Goal: Task Accomplishment & Management: Use online tool/utility

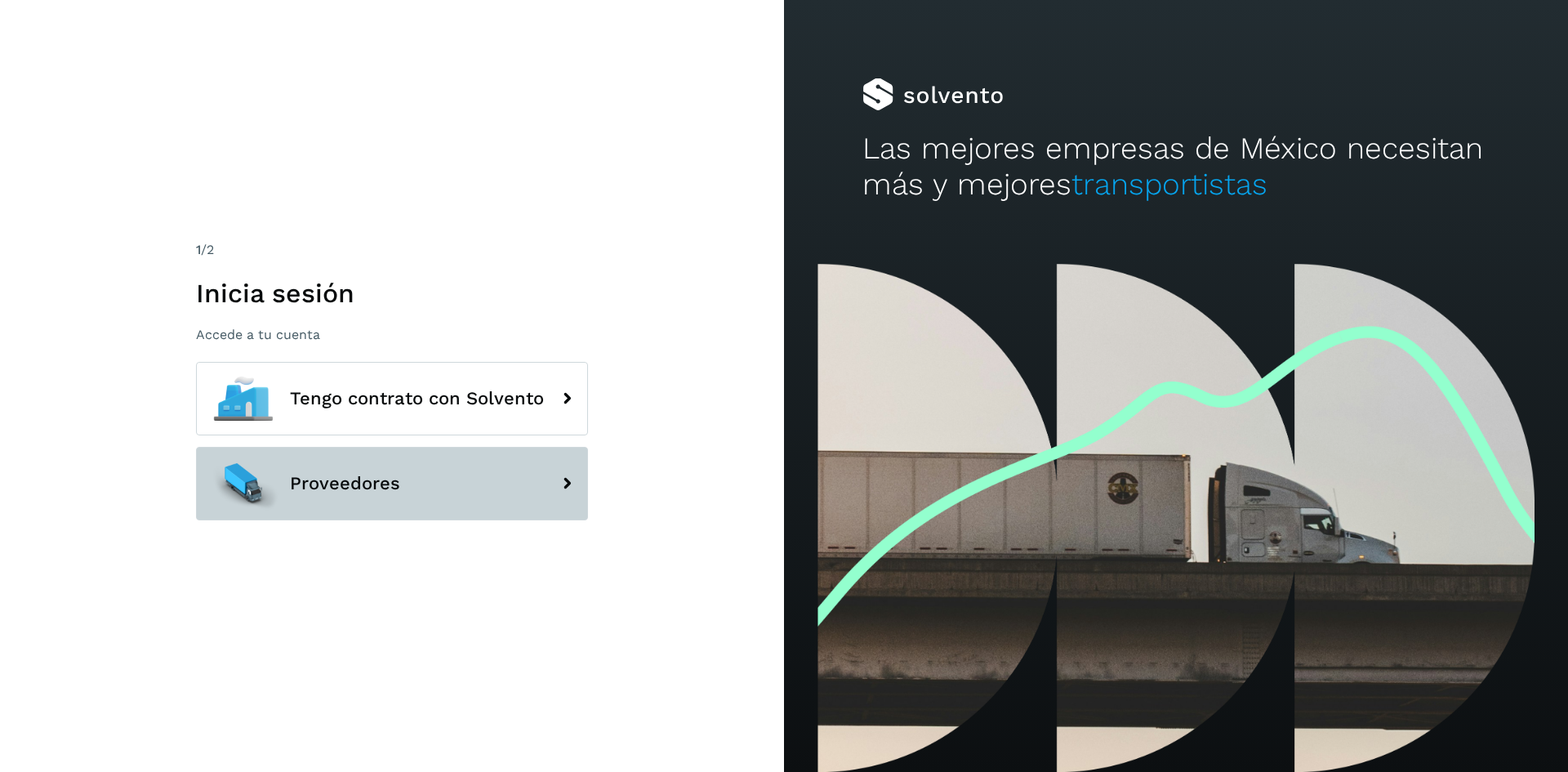
click at [448, 472] on button "Proveedores" at bounding box center [392, 483] width 392 height 73
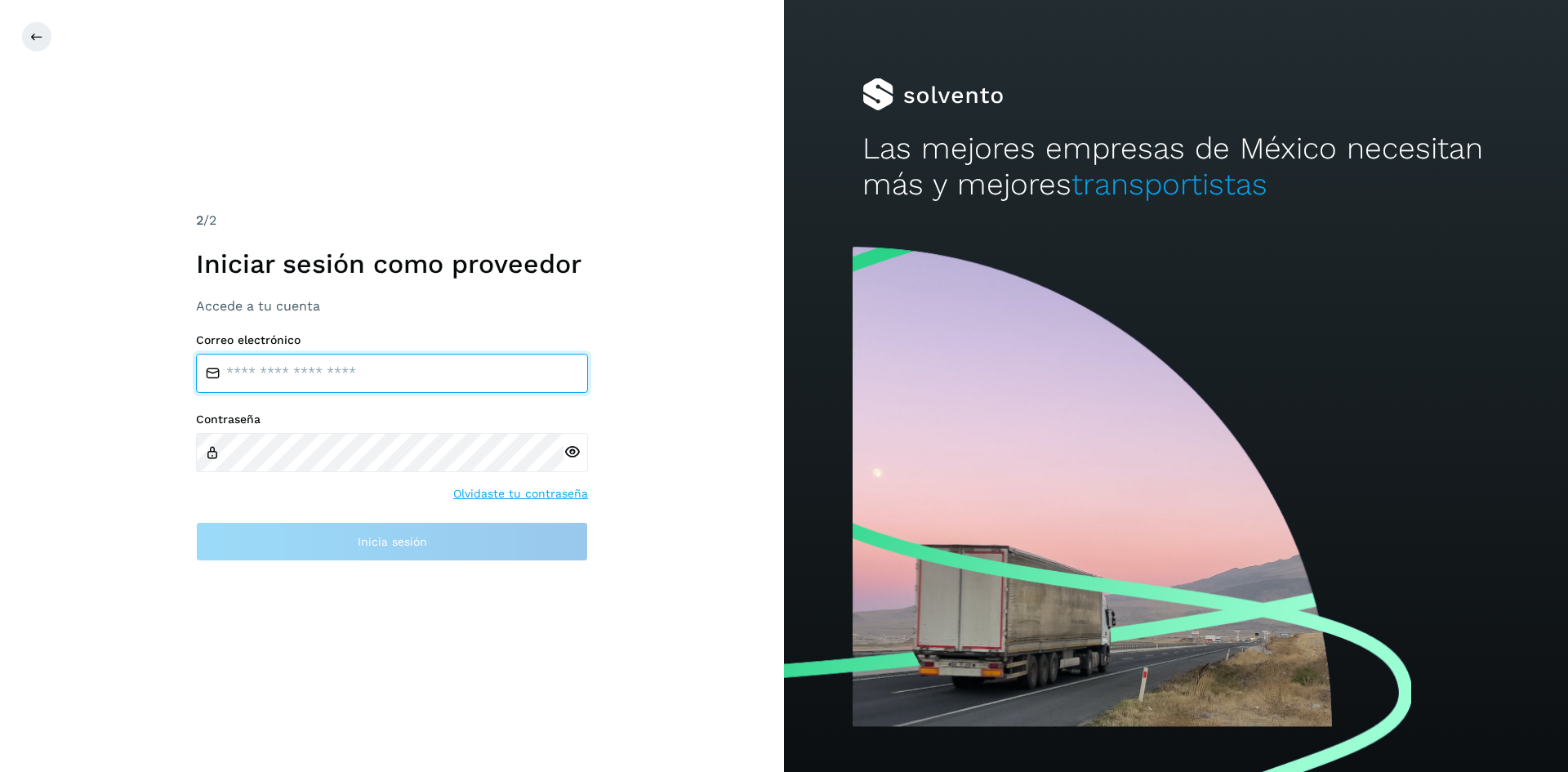
type input "**********"
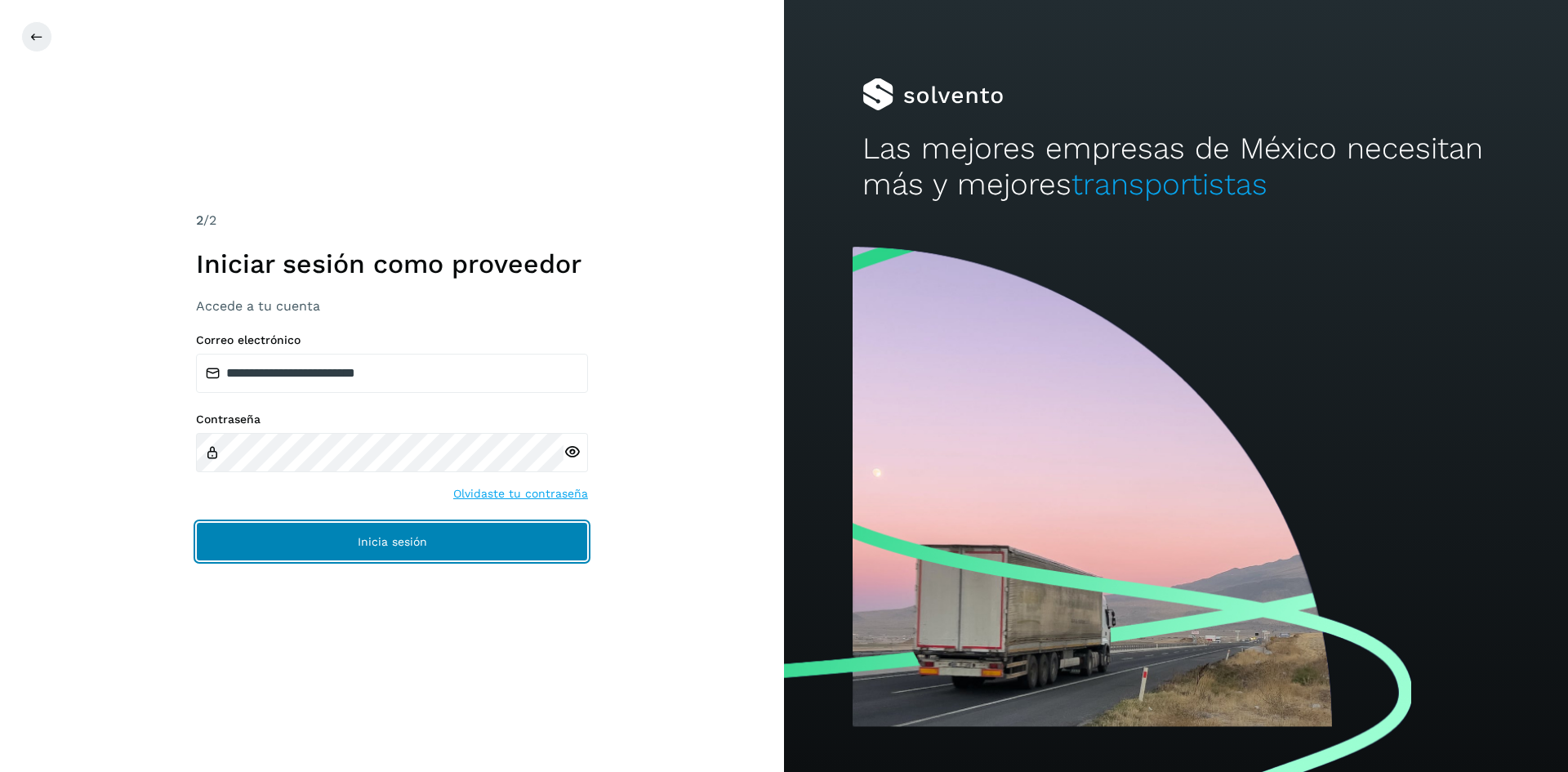
click at [441, 534] on button "Inicia sesión" at bounding box center [392, 541] width 392 height 40
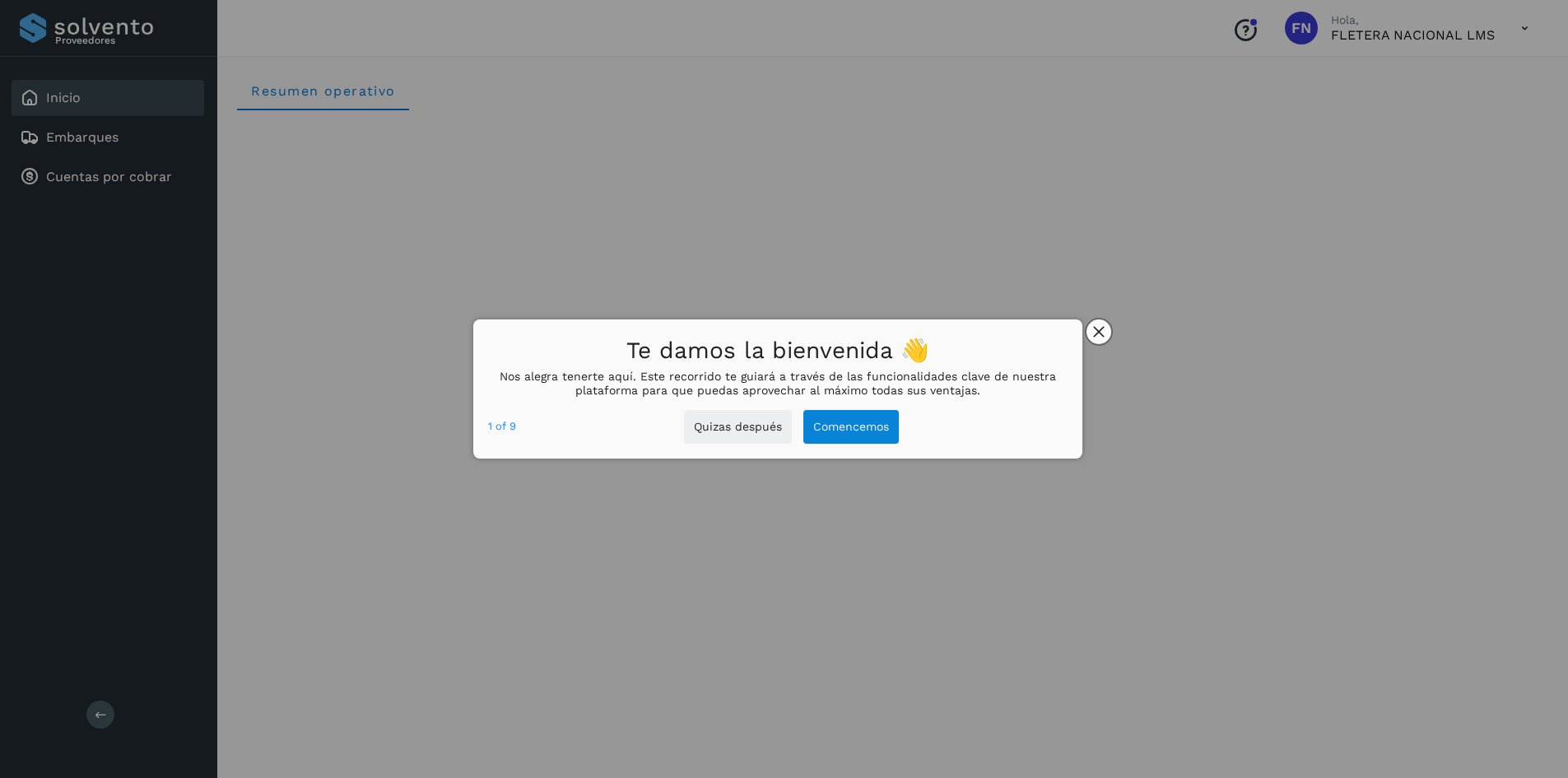
click at [1092, 332] on button "close," at bounding box center [1098, 331] width 24 height 24
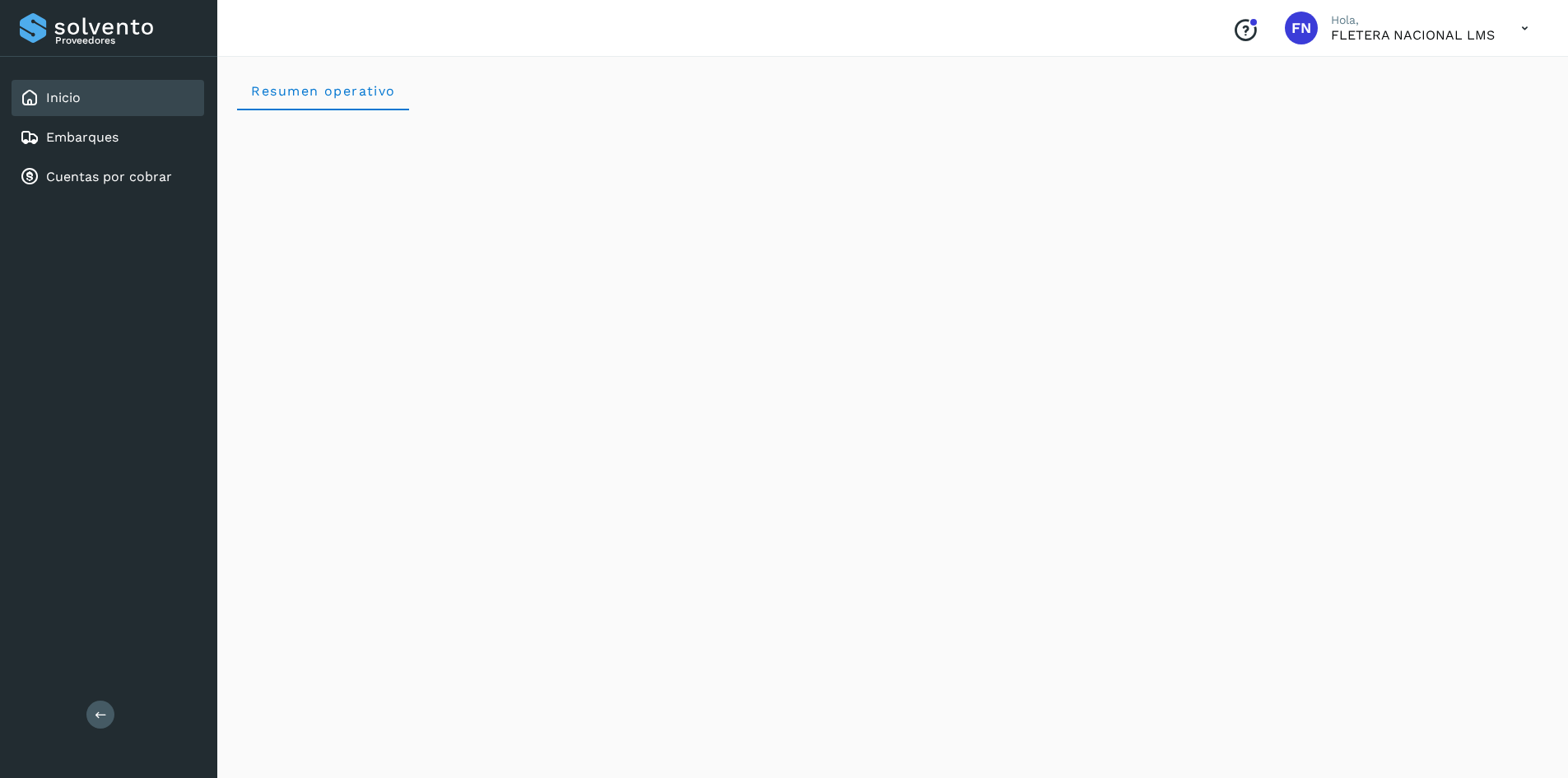
click at [100, 104] on div "Inicio" at bounding box center [108, 97] width 193 height 36
click at [123, 169] on link "Cuentas por cobrar" at bounding box center [108, 176] width 125 height 16
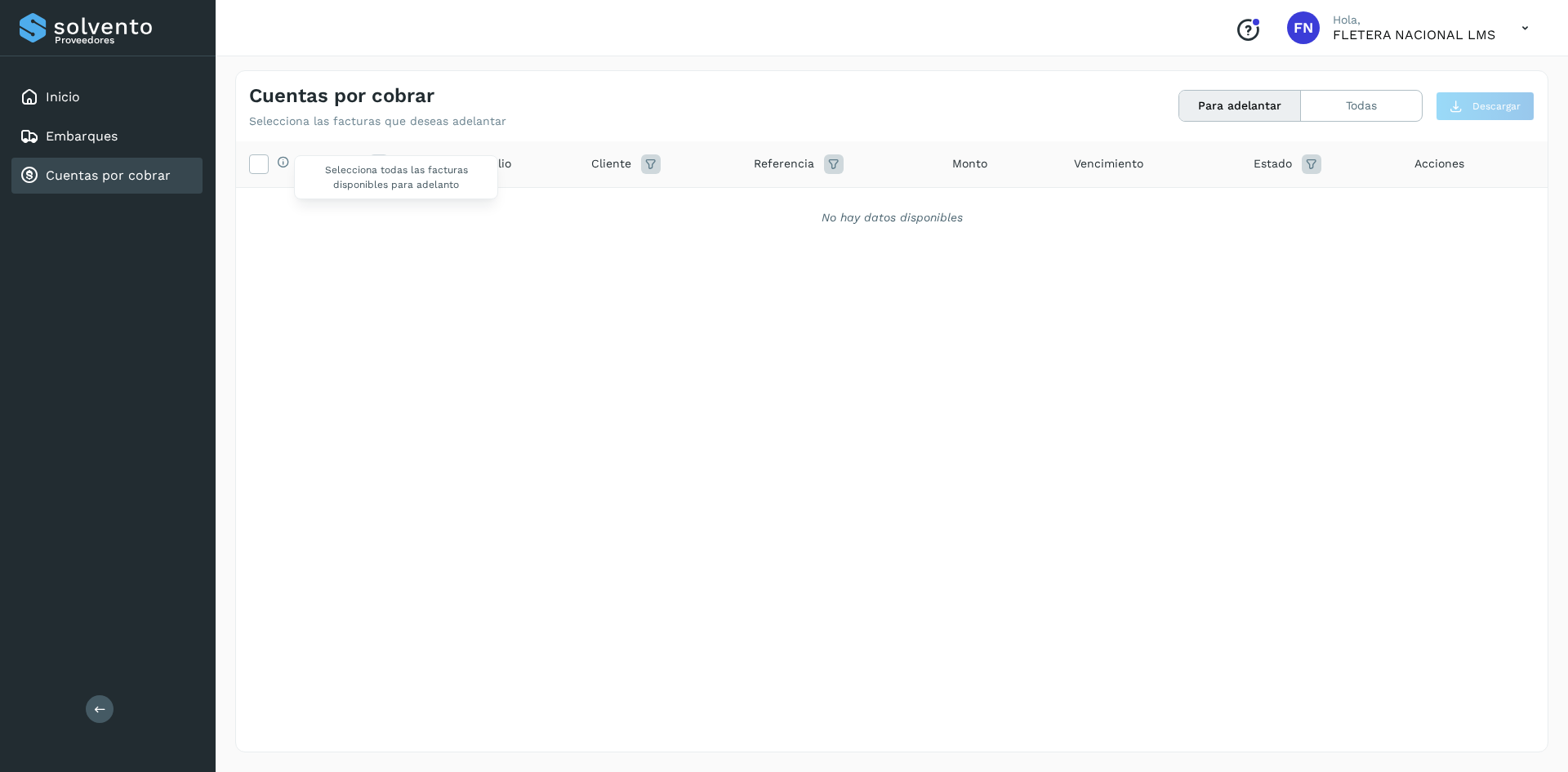
click at [270, 173] on div "Selecciona todas las facturas disponibles para adelanto" at bounding box center [269, 164] width 41 height 19
click at [261, 170] on icon at bounding box center [259, 163] width 17 height 17
click at [1241, 102] on button "Para adelantar" at bounding box center [1240, 105] width 122 height 30
click at [1319, 103] on button "Todas" at bounding box center [1361, 105] width 121 height 30
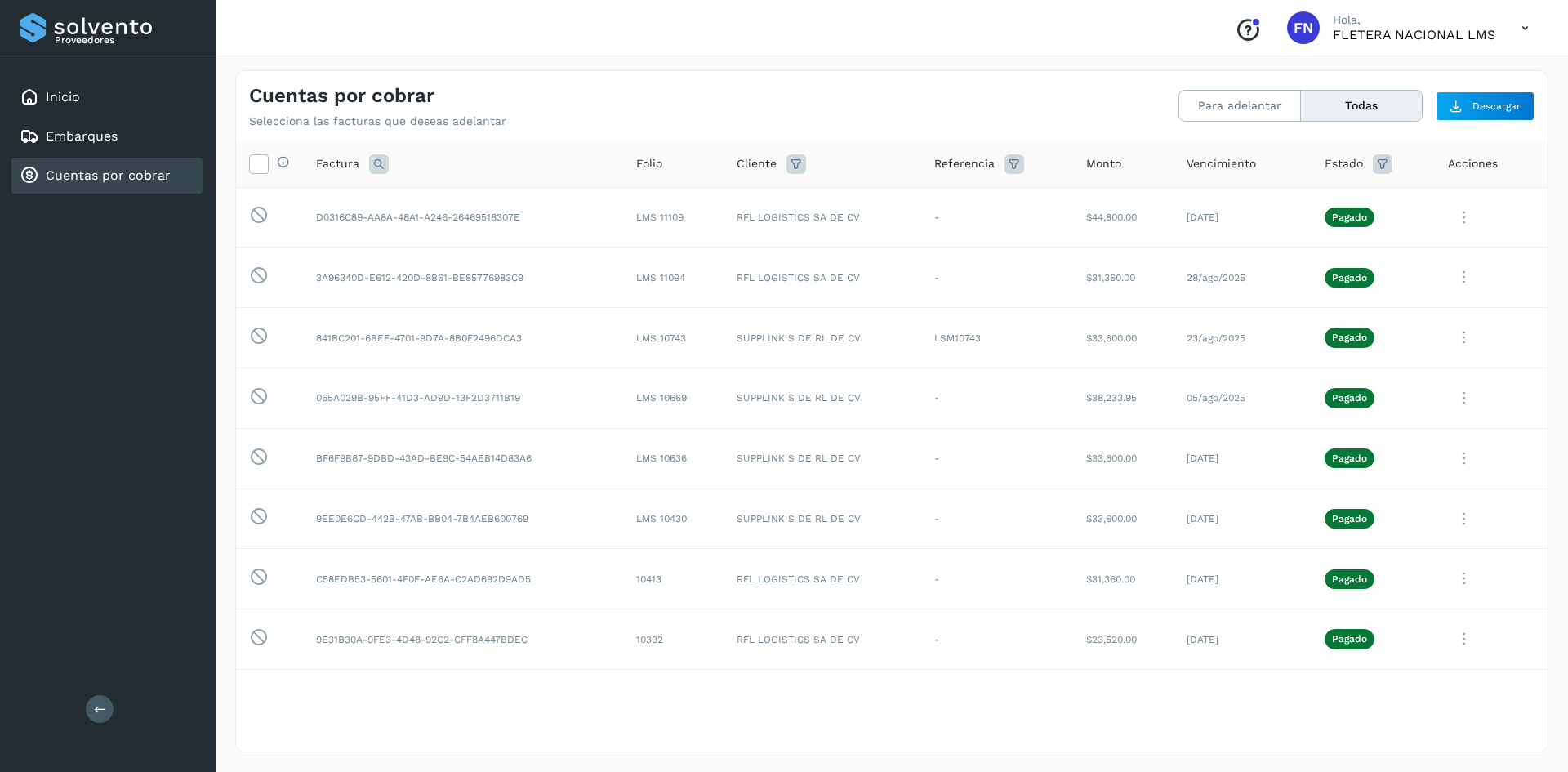
click at [1372, 167] on icon at bounding box center [1382, 164] width 19 height 19
drag, startPoint x: 1314, startPoint y: 188, endPoint x: 1298, endPoint y: 207, distance: 24.8
click at [1298, 207] on div "Cancelar Filtrar" at bounding box center [1268, 226] width 227 height 95
click at [1298, 207] on input "text" at bounding box center [1255, 205] width 177 height 26
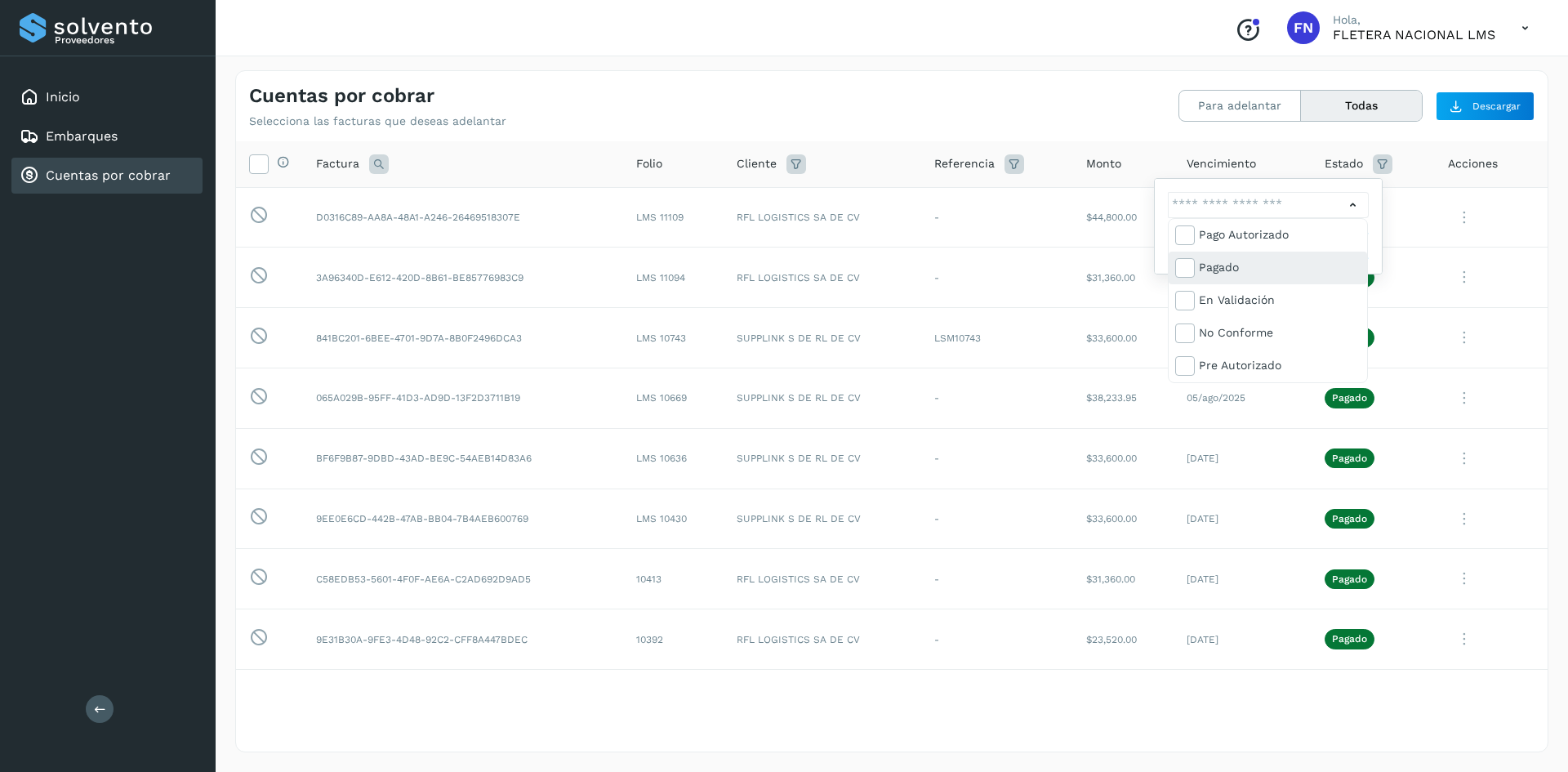
click at [1206, 259] on div "Pagado" at bounding box center [1279, 266] width 162 height 18
type input "**********"
click at [1112, 122] on div at bounding box center [784, 386] width 1568 height 772
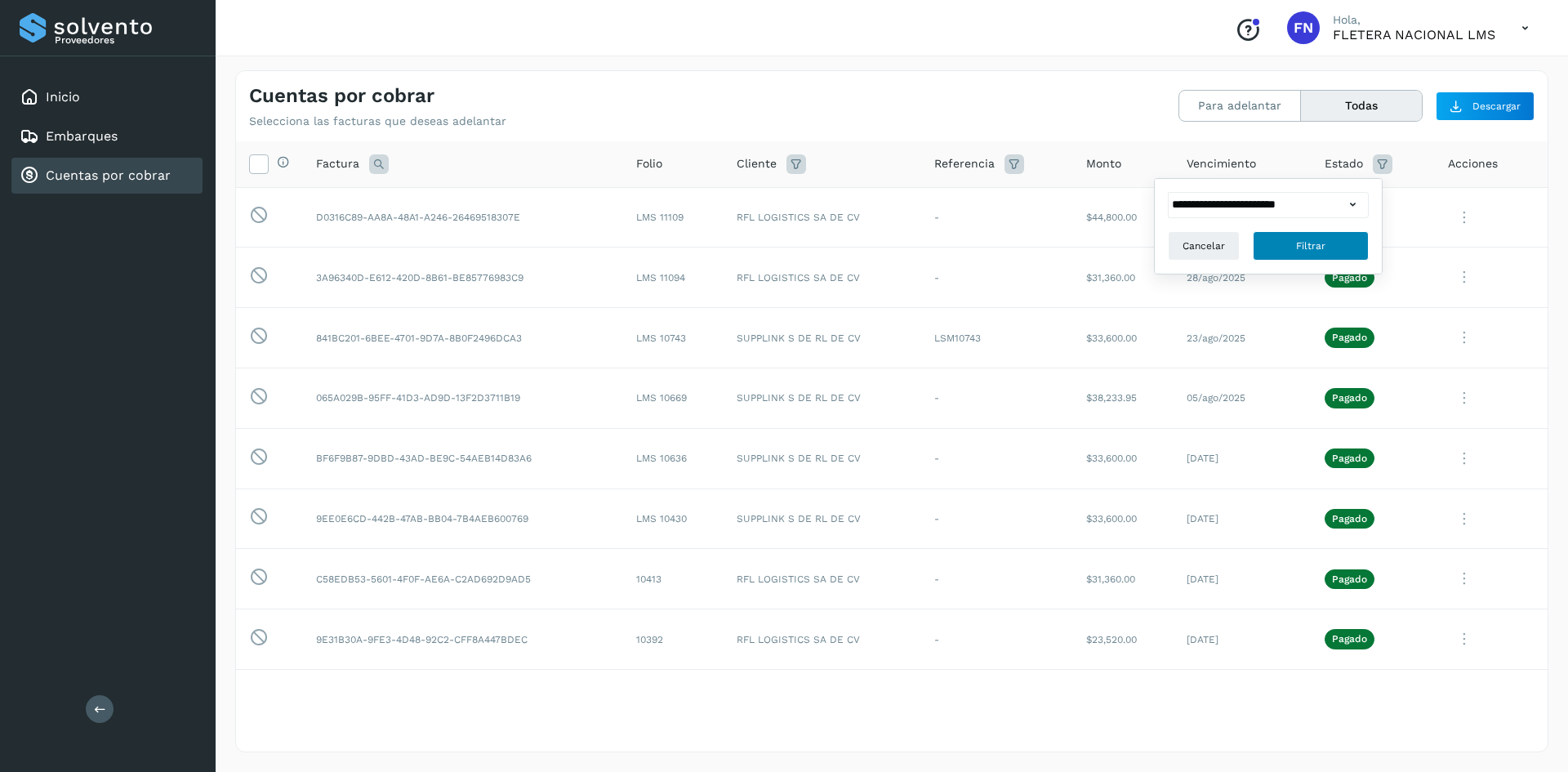
click at [1322, 247] on span "Filtrar" at bounding box center [1310, 245] width 29 height 14
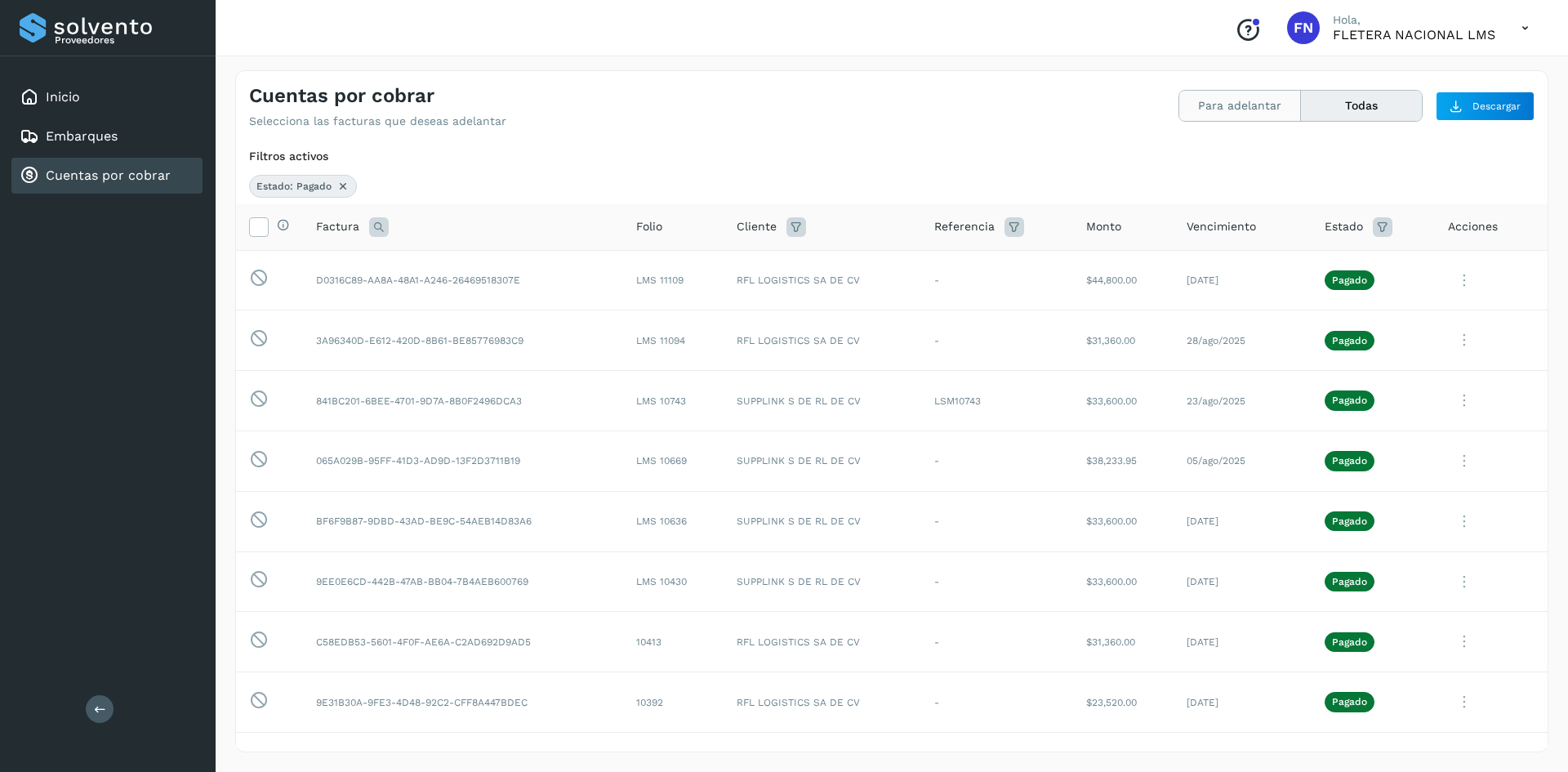
click at [1301, 120] on button "Para adelantar" at bounding box center [1361, 105] width 121 height 30
